Goal: Information Seeking & Learning: Check status

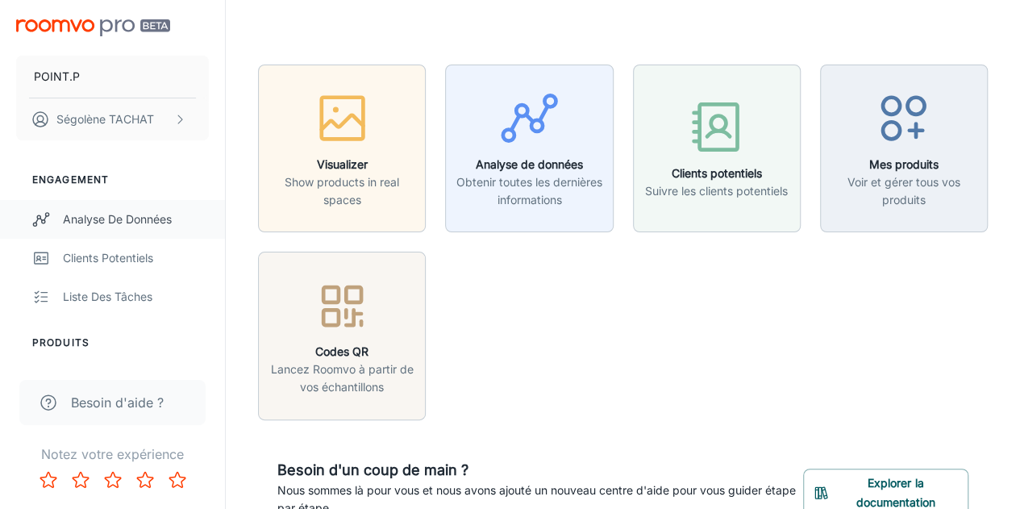
click at [101, 215] on div "Analyse de données" at bounding box center [136, 220] width 146 height 18
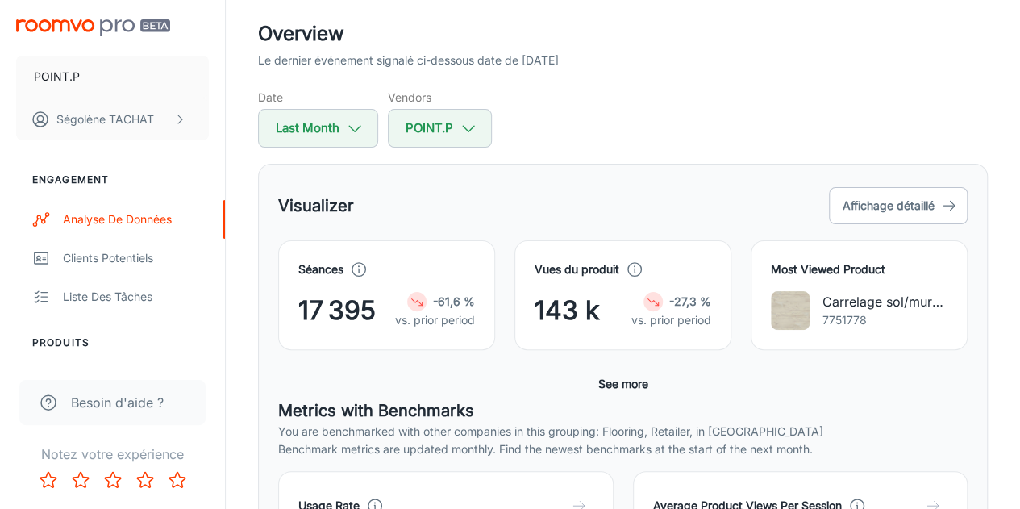
scroll to position [91, 0]
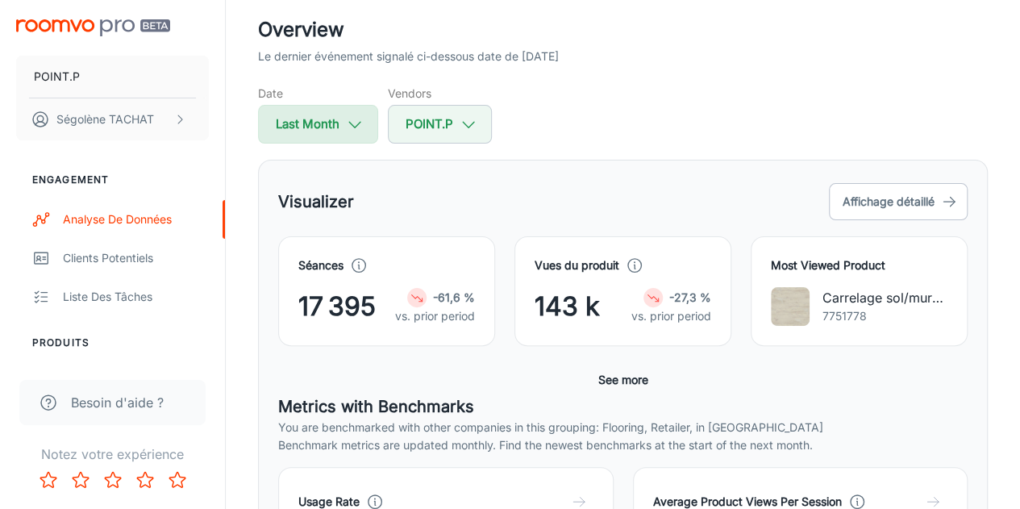
click at [332, 128] on button "Last Month" at bounding box center [318, 124] width 120 height 39
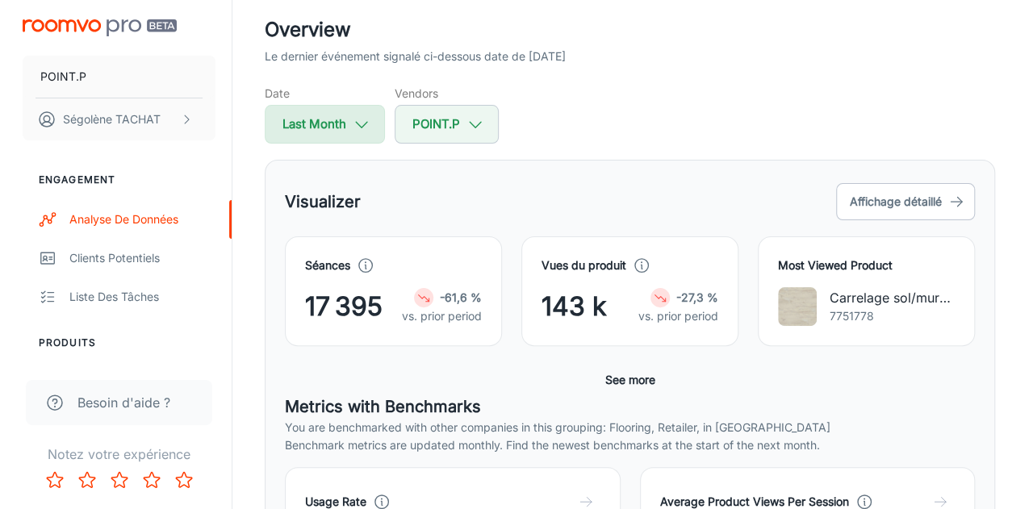
select select "8"
select select "2025"
select select "8"
select select "2025"
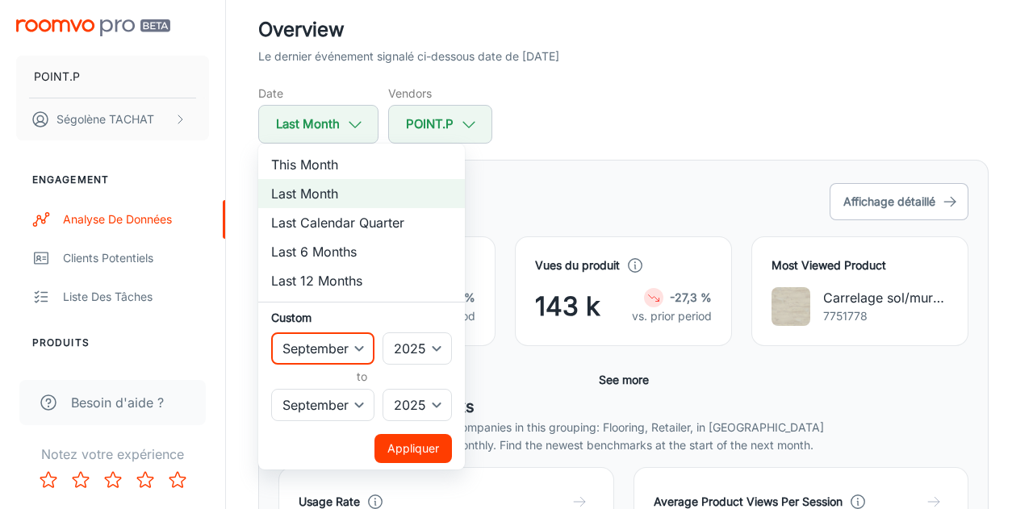
click at [357, 344] on select "January February March April May June July August September October November De…" at bounding box center [322, 348] width 103 height 32
select select "7"
click at [271, 332] on select "January February March April May June July August September October November De…" at bounding box center [322, 348] width 103 height 32
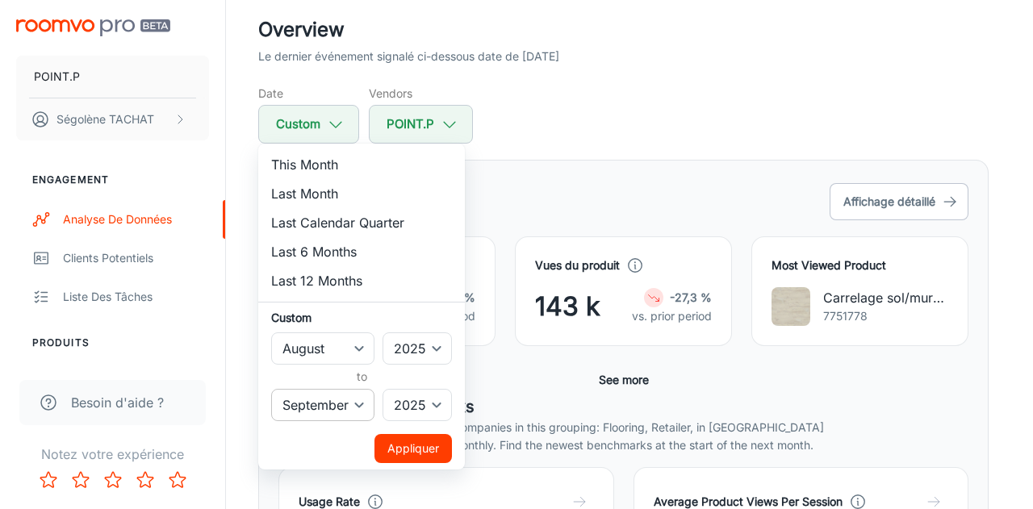
click at [356, 414] on select "January February March April May June July August September October November De…" at bounding box center [322, 405] width 103 height 32
select select "7"
click at [271, 389] on select "January February March April May June July August September October November De…" at bounding box center [322, 405] width 103 height 32
click at [407, 453] on button "Appliquer" at bounding box center [412, 448] width 77 height 29
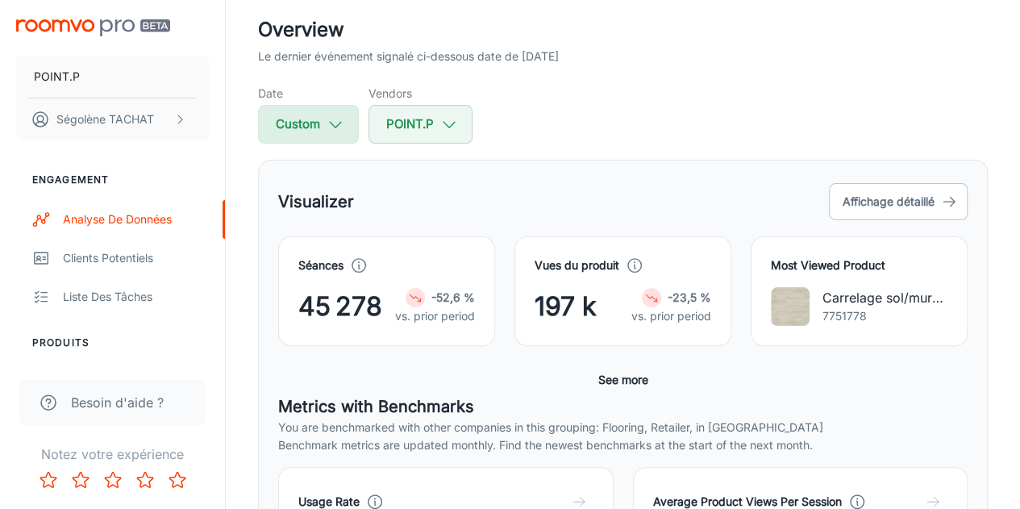
click at [331, 131] on icon "button" at bounding box center [336, 124] width 18 height 18
select select "7"
select select "2025"
select select "7"
select select "2025"
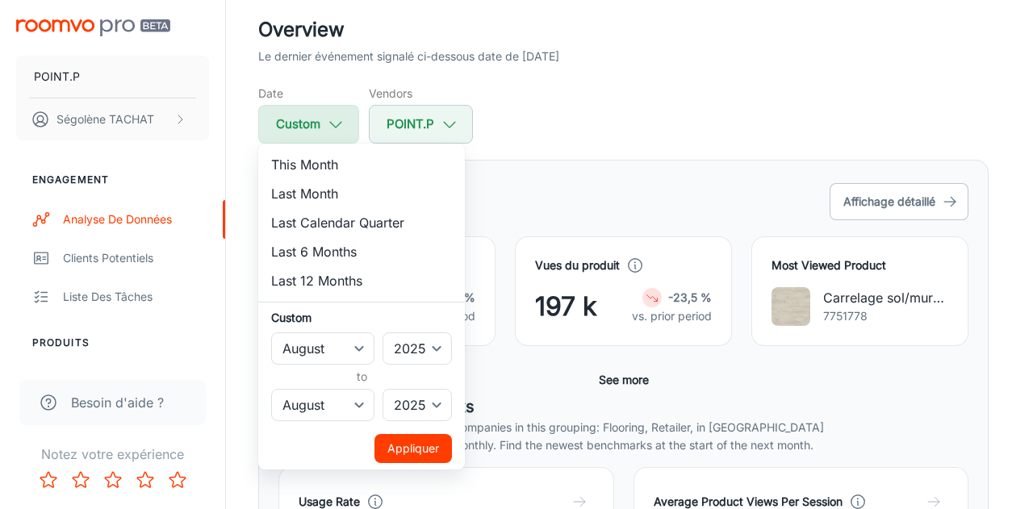
click at [331, 131] on div at bounding box center [516, 254] width 1033 height 509
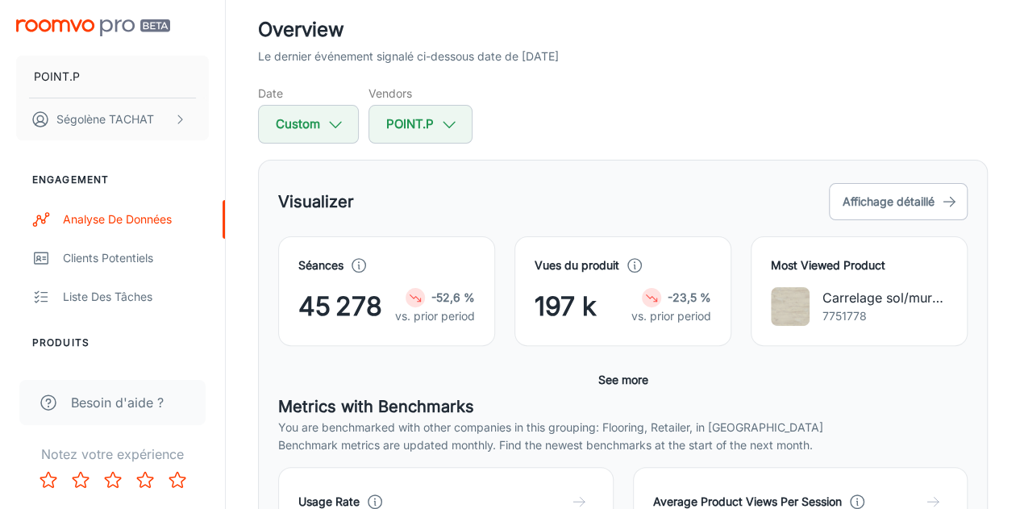
click at [315, 120] on button "Custom" at bounding box center [308, 124] width 101 height 39
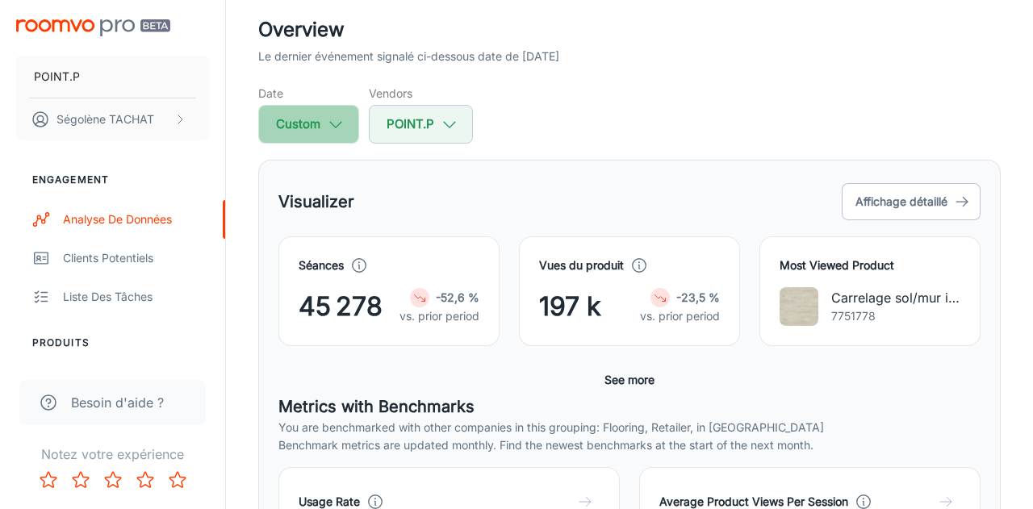
select select "7"
select select "2025"
select select "7"
select select "2025"
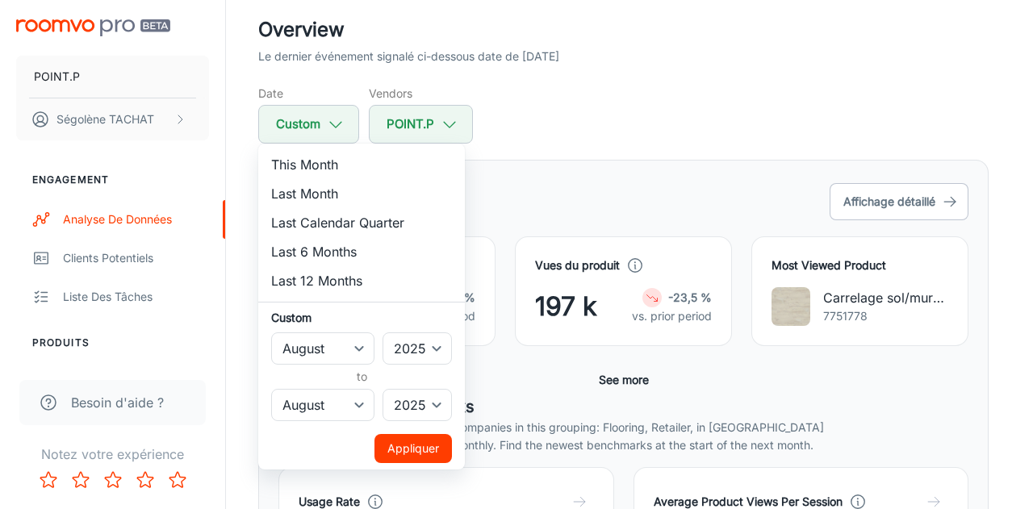
click at [304, 191] on li "Last Month" at bounding box center [361, 193] width 207 height 29
select select "8"
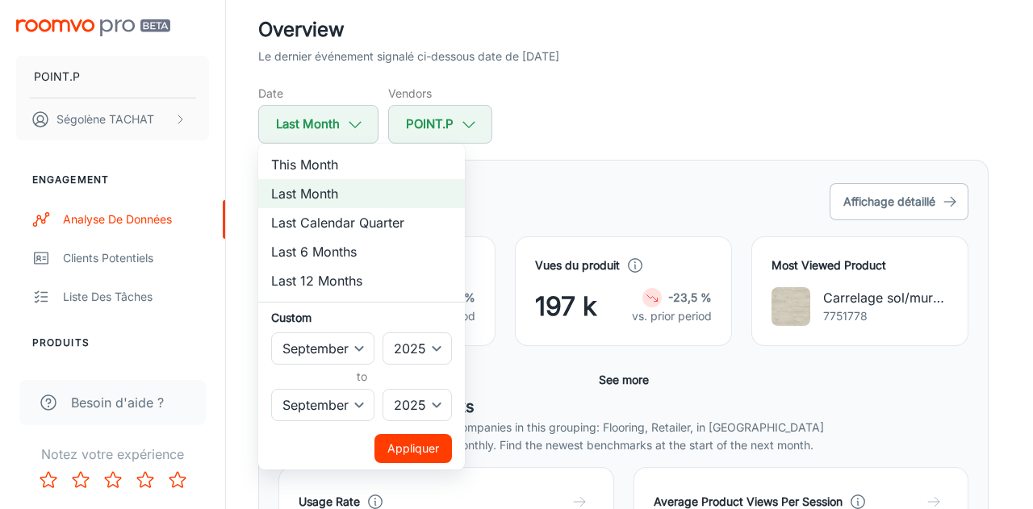
click at [399, 448] on button "Appliquer" at bounding box center [412, 448] width 77 height 29
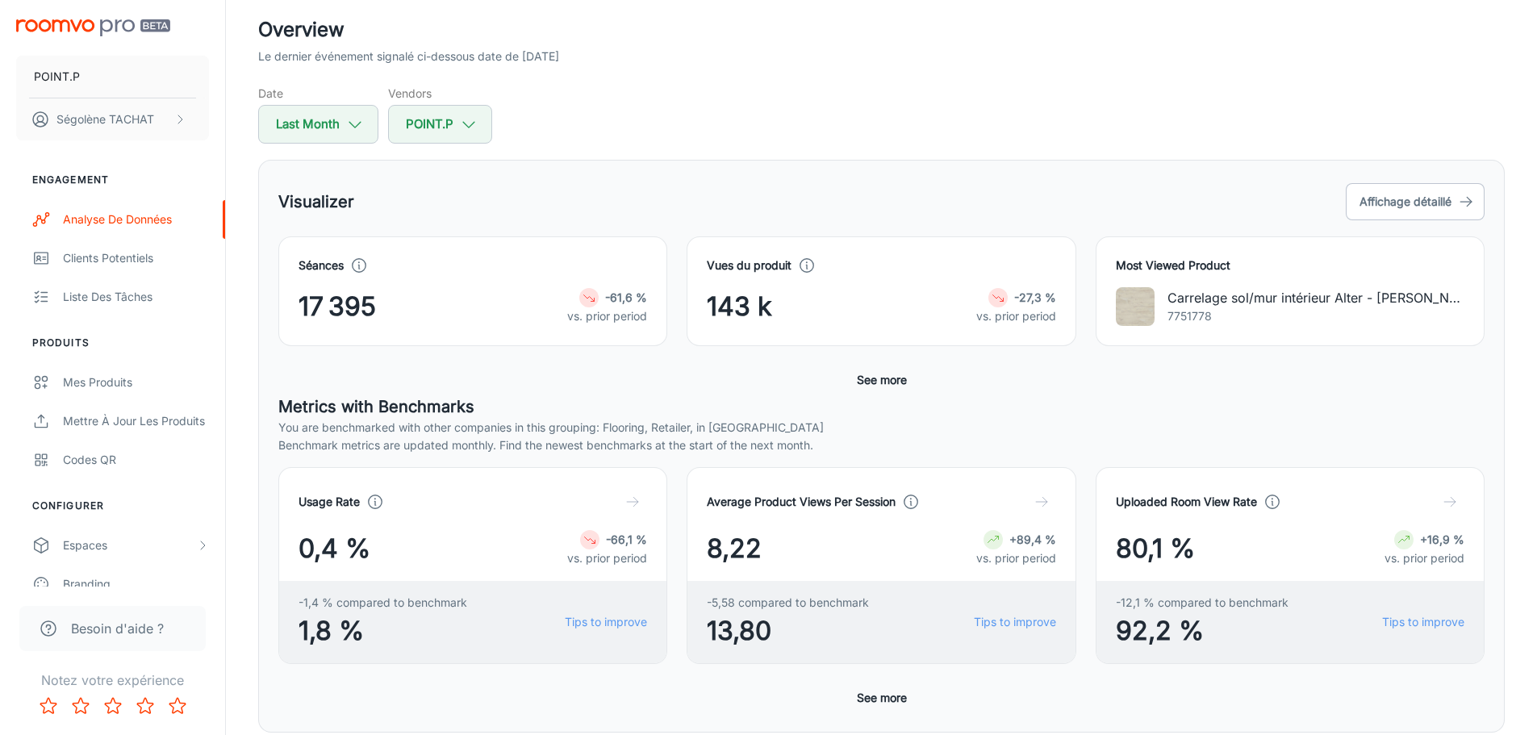
click at [945, 167] on div "Visualizer Affichage détaillé Séances 17 395 -61,6 % vs. prior period Vues du p…" at bounding box center [881, 446] width 1246 height 573
